Goal: Task Accomplishment & Management: Manage account settings

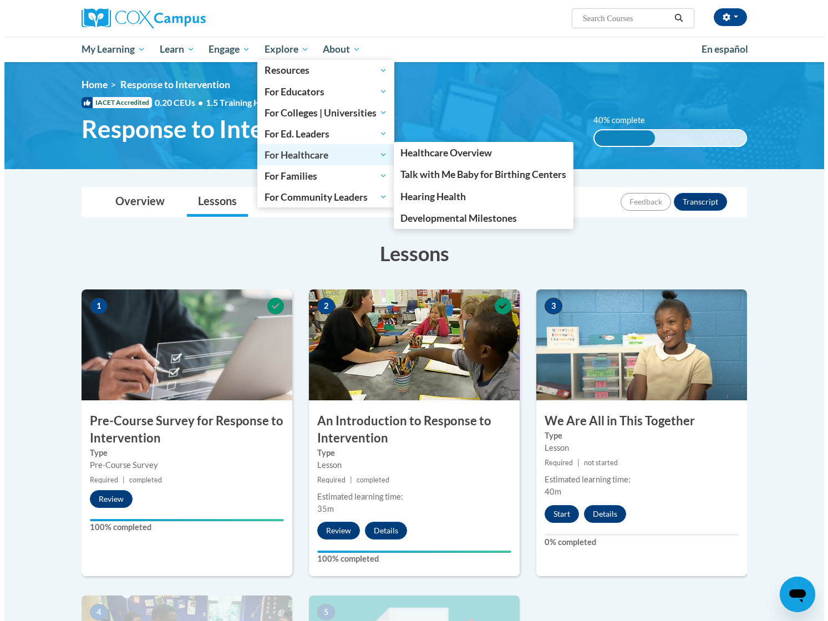
scroll to position [222, 0]
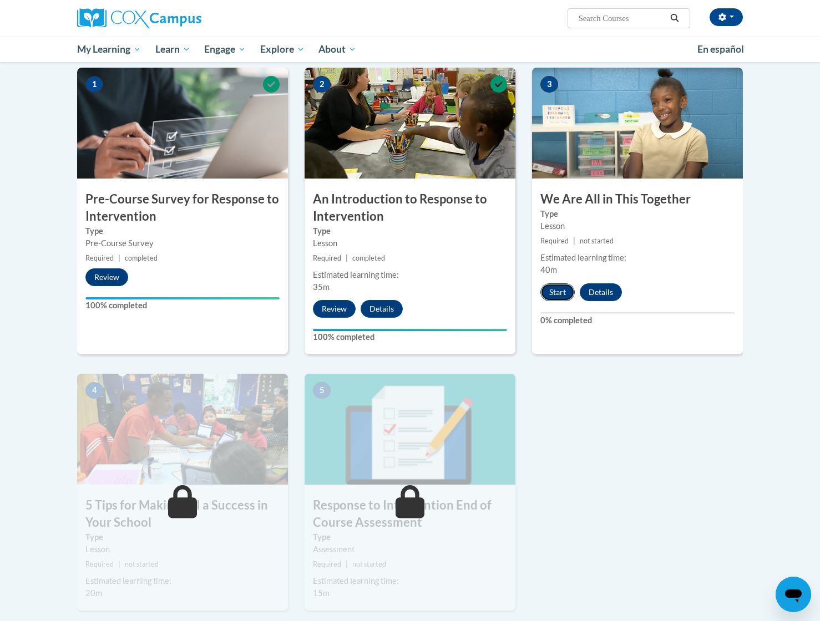
click at [558, 296] on button "Start" at bounding box center [557, 292] width 34 height 18
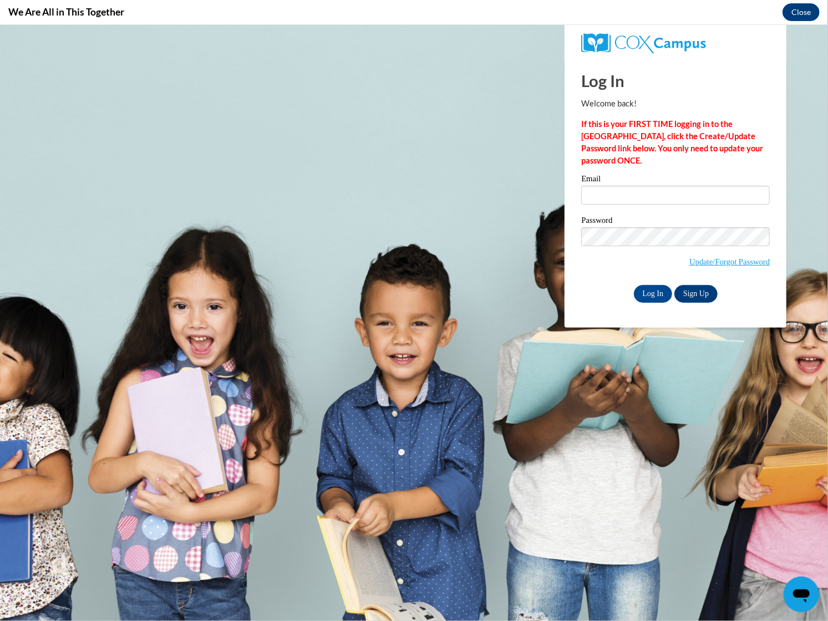
scroll to position [0, 0]
type input "[EMAIL_ADDRESS][DOMAIN_NAME]"
click at [651, 291] on input "Log In" at bounding box center [653, 294] width 39 height 18
